Goal: Navigation & Orientation: Find specific page/section

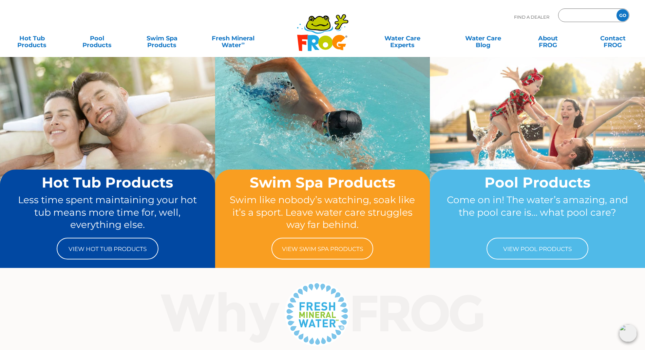
click at [591, 15] on input "Zip Code Form" at bounding box center [587, 16] width 46 height 10
paste input "65251"
type input "65251"
click at [624, 17] on input "GO" at bounding box center [623, 15] width 12 height 12
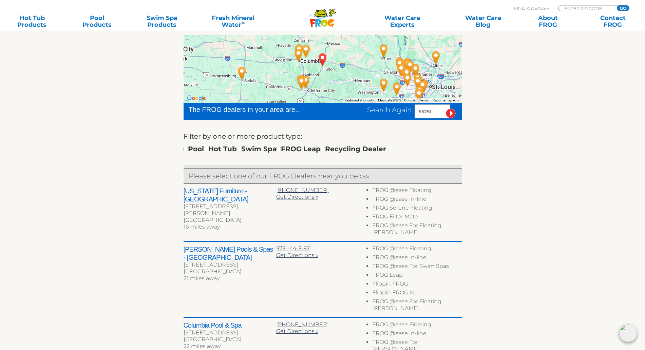
scroll to position [170, 0]
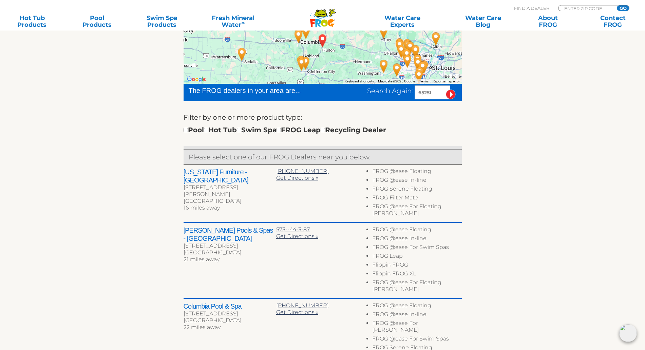
click at [580, 255] on section "Find your local FROG ® dealer ← Move left → Move right ↑ Move up ↓ Move down + …" at bounding box center [322, 267] width 645 height 576
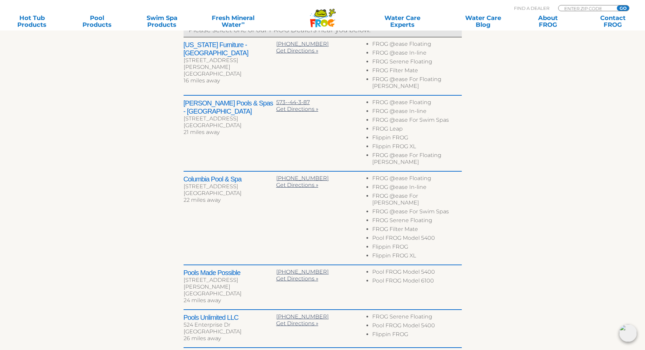
scroll to position [255, 0]
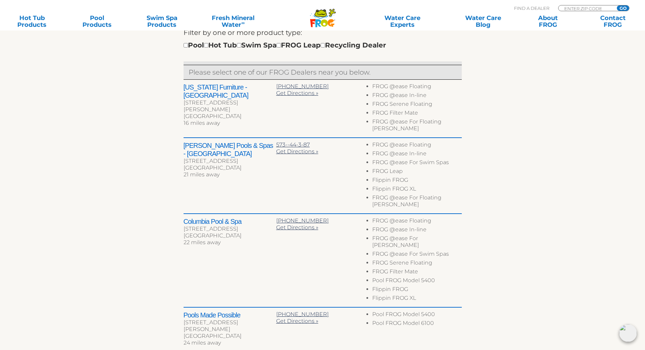
click at [501, 207] on div "← Move left → Move right ↑ Move up ↓ Move down + Zoom in - Zoom out Home Jump l…" at bounding box center [323, 176] width 418 height 506
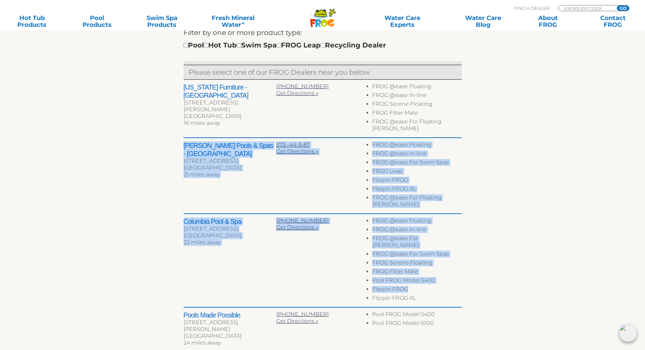
drag, startPoint x: 185, startPoint y: 139, endPoint x: 443, endPoint y: 274, distance: 292.1
click at [443, 274] on div "Dealer Contact Info Products at Store [US_STATE] Furniture - [GEOGRAPHIC_DATA] …" at bounding box center [323, 247] width 278 height 335
copy div "Loremip Dolor & Sita - Consecte 0360 A Elitseddoe Te Incididu, UT 30556 81 labo…"
click at [553, 187] on section "Find your local FROG ® dealer ← Move left → Move right ↑ Move up ↓ Move down + …" at bounding box center [322, 182] width 645 height 576
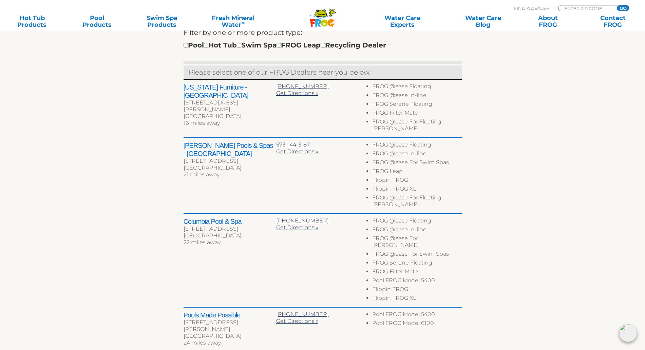
click at [562, 190] on section "Find your local FROG ® dealer ← Move left → Move right ↑ Move up ↓ Move down + …" at bounding box center [322, 182] width 645 height 576
